Goal: Find specific page/section: Find specific page/section

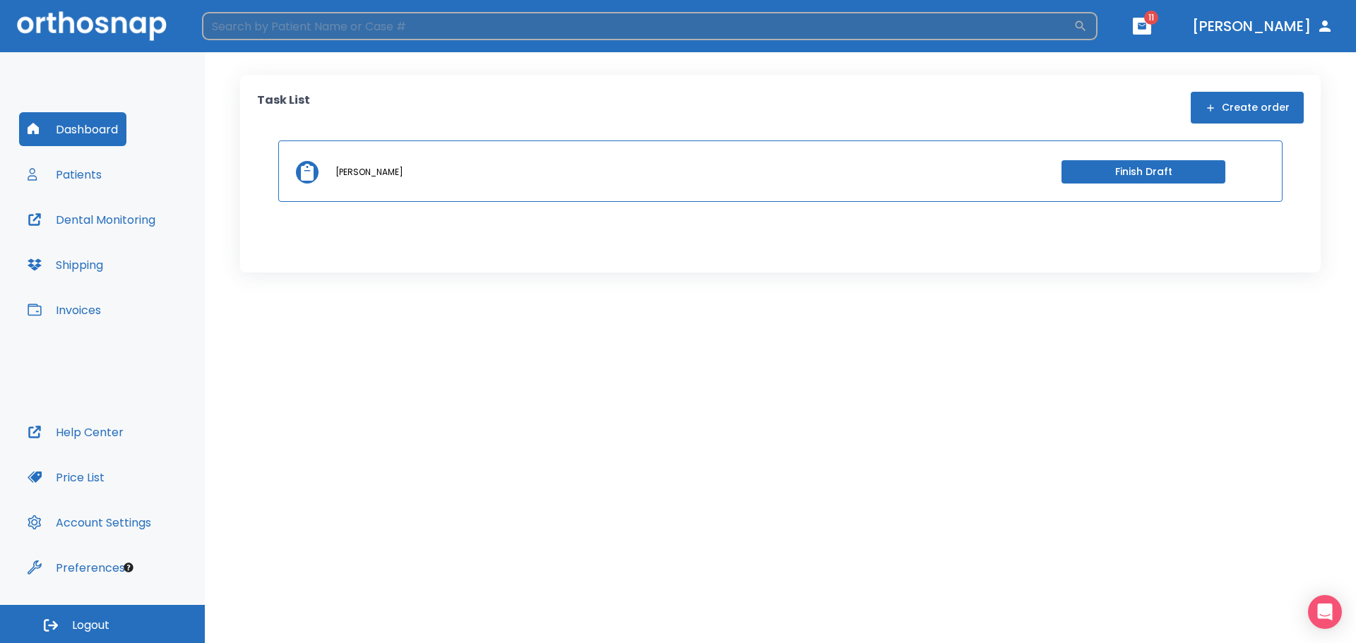
click at [345, 28] on input "search" at bounding box center [637, 26] width 871 height 28
click at [609, 341] on div "Task List Create order [PERSON_NAME] Finish Draft" at bounding box center [780, 347] width 1151 height 591
click at [347, 29] on input "search" at bounding box center [637, 26] width 871 height 28
type input "[PERSON_NAME]"
click at [1087, 21] on icon "button" at bounding box center [1080, 26] width 14 height 14
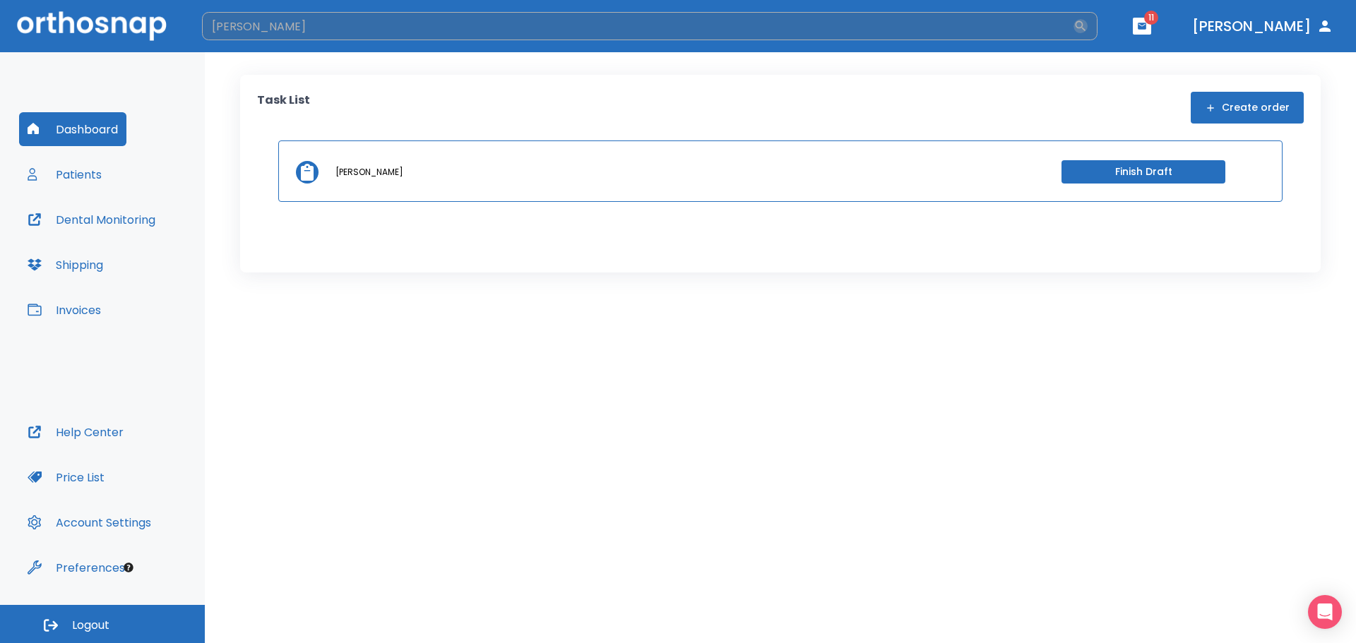
click at [1087, 23] on icon "button" at bounding box center [1080, 26] width 14 height 14
click at [1086, 22] on icon "button" at bounding box center [1080, 26] width 11 height 11
click at [424, 25] on input "[PERSON_NAME]" at bounding box center [637, 26] width 871 height 28
click at [1086, 24] on icon "button" at bounding box center [1080, 26] width 11 height 11
click at [1087, 23] on icon "button" at bounding box center [1080, 26] width 14 height 14
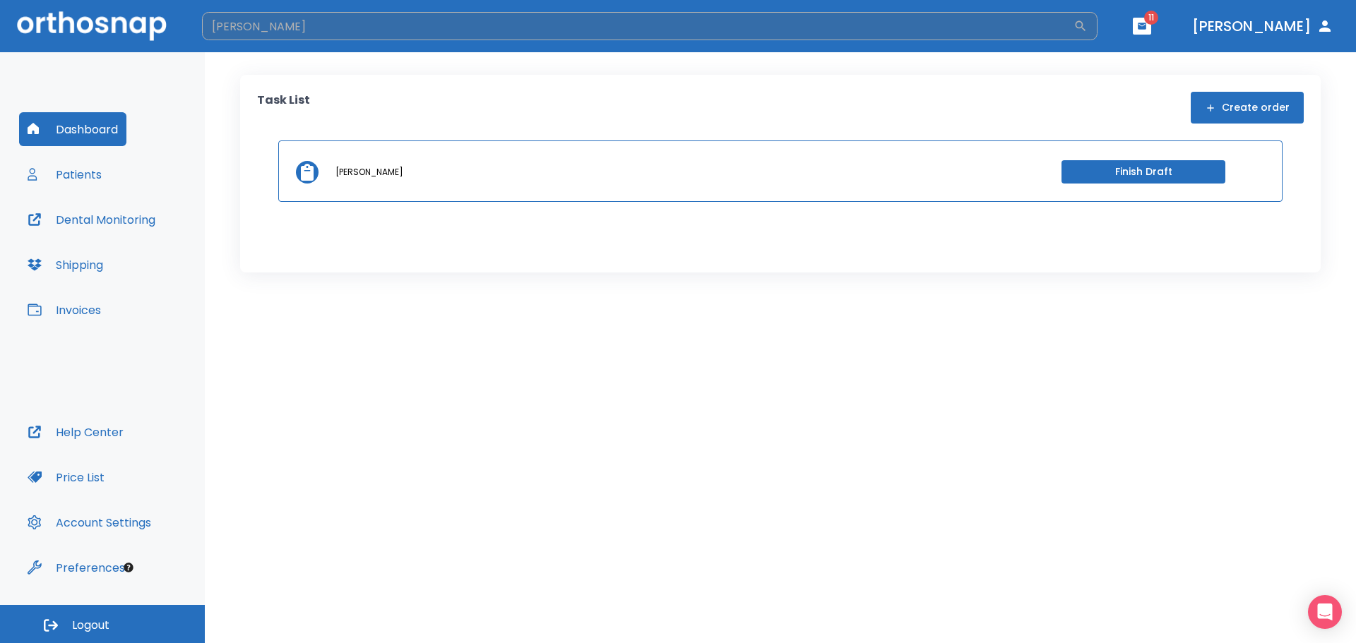
click at [1073, 19] on button "button" at bounding box center [1080, 26] width 14 height 14
click at [270, 120] on h6 "Patients" at bounding box center [261, 122] width 58 height 23
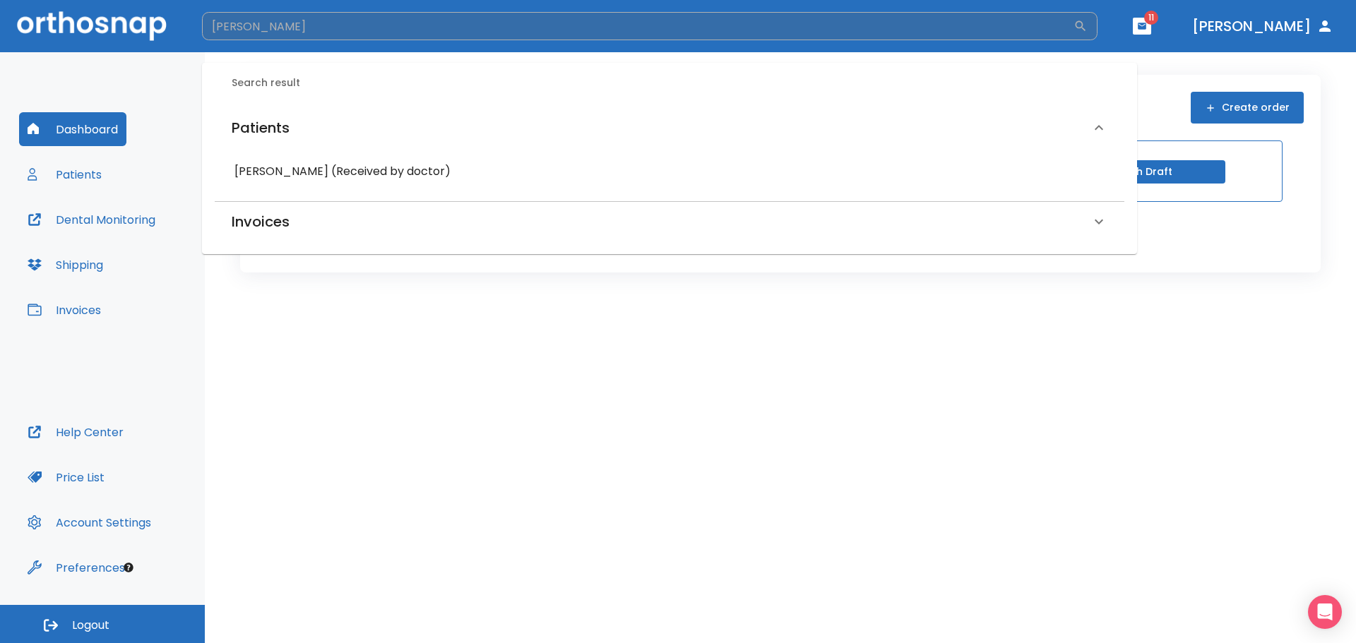
click at [313, 170] on h6 "[PERSON_NAME] (Received by doctor)" at bounding box center [669, 172] width 870 height 20
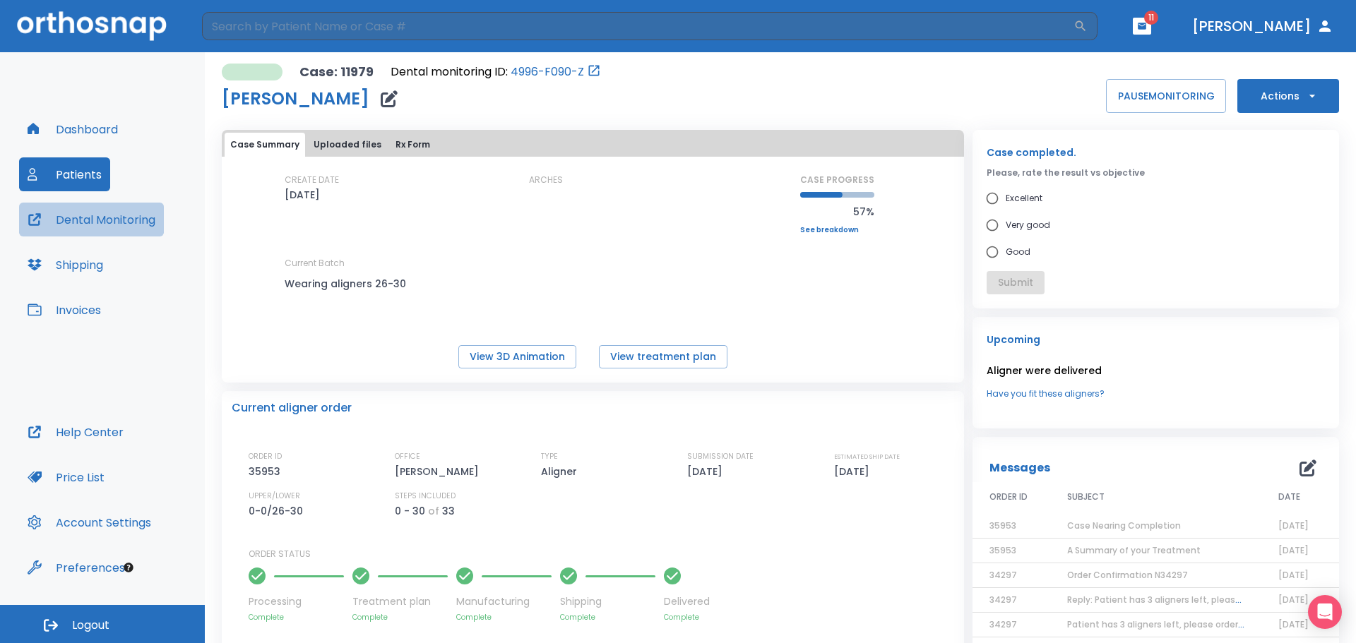
click at [65, 222] on button "Dental Monitoring" at bounding box center [91, 220] width 145 height 34
